Goal: Task Accomplishment & Management: Manage account settings

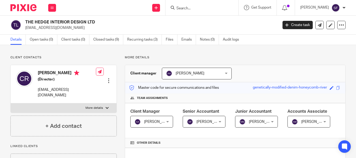
click at [193, 6] on input "Search" at bounding box center [199, 8] width 47 height 5
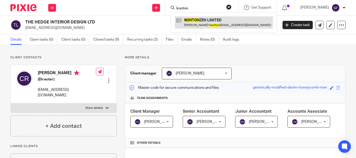
type input "konton"
click at [185, 25] on link at bounding box center [224, 22] width 98 height 12
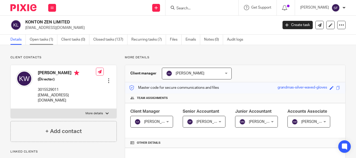
click at [36, 42] on link "Open tasks (1)" at bounding box center [44, 40] width 28 height 10
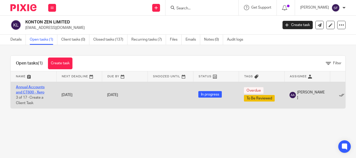
click at [31, 89] on link "Annual Accounts and CT600 - Xero" at bounding box center [30, 90] width 29 height 9
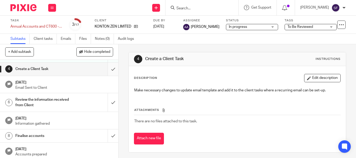
scroll to position [26, 0]
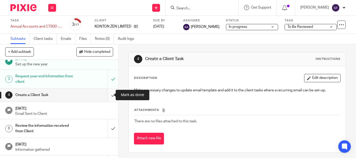
click at [111, 99] on input "submit" at bounding box center [59, 95] width 118 height 13
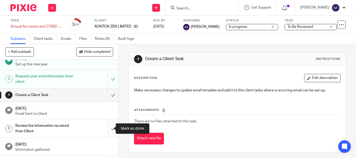
click at [106, 126] on input "submit" at bounding box center [59, 128] width 118 height 19
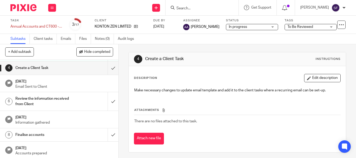
scroll to position [78, 0]
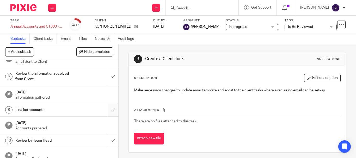
click at [105, 110] on input "submit" at bounding box center [59, 110] width 118 height 13
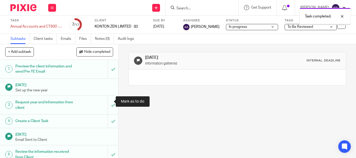
scroll to position [104, 0]
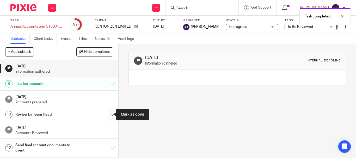
click at [108, 119] on input "submit" at bounding box center [59, 114] width 118 height 13
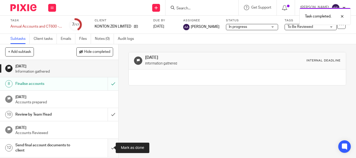
click at [106, 148] on input "submit" at bounding box center [59, 148] width 118 height 19
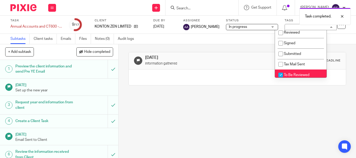
scroll to position [26, 0]
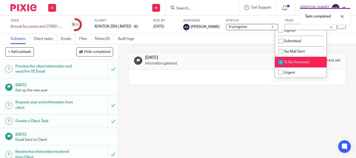
click at [279, 62] on input "checkbox" at bounding box center [281, 62] width 10 height 10
checkbox input "false"
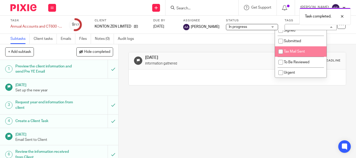
click at [279, 49] on input "checkbox" at bounding box center [281, 52] width 10 height 10
checkbox input "true"
click at [225, 94] on div "[DATE] Information gathered Internal deadline" at bounding box center [238, 101] width 238 height 114
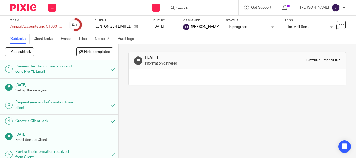
click at [138, 26] on div "KONTON ZEN LIMITED" at bounding box center [121, 26] width 52 height 5
click at [137, 27] on icon at bounding box center [136, 27] width 4 height 4
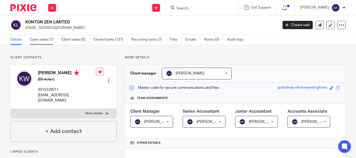
click at [38, 39] on link "Open tasks (1)" at bounding box center [44, 40] width 28 height 10
